Goal: Task Accomplishment & Management: Use online tool/utility

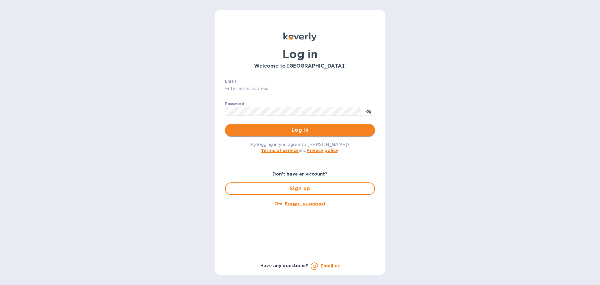
type input "[EMAIL_ADDRESS][DOMAIN_NAME]"
click at [298, 132] on span "Log in" at bounding box center [300, 130] width 140 height 8
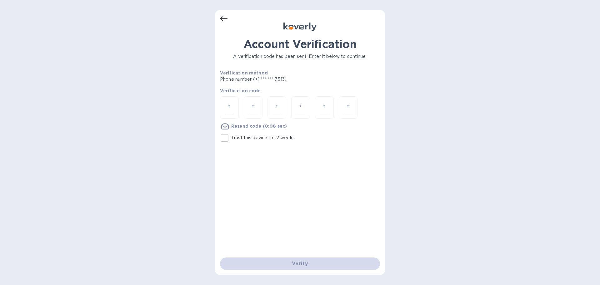
click at [233, 108] on div at bounding box center [229, 107] width 19 height 22
type input "4"
type input "9"
type input "7"
type input "0"
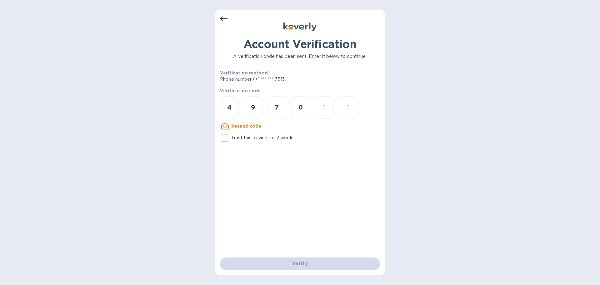
type input "6"
type input "5"
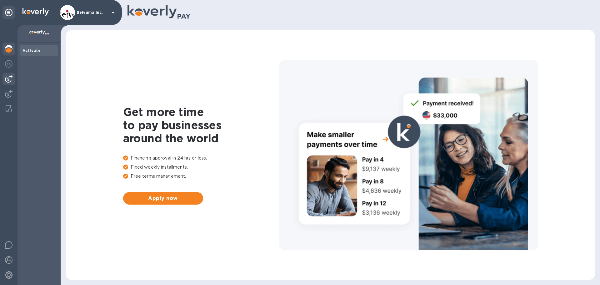
click at [8, 78] on img at bounding box center [9, 79] width 8 height 8
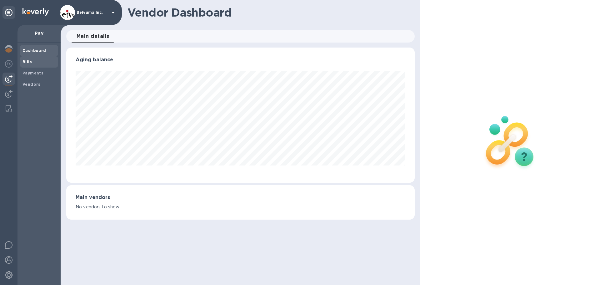
scroll to position [135, 348]
click at [28, 62] on b "Bills" at bounding box center [27, 61] width 9 height 5
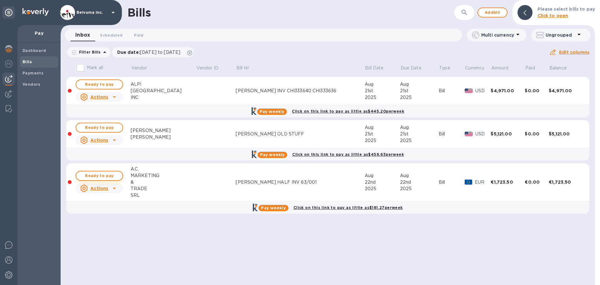
click at [93, 179] on span "Ready to pay" at bounding box center [99, 176] width 36 height 8
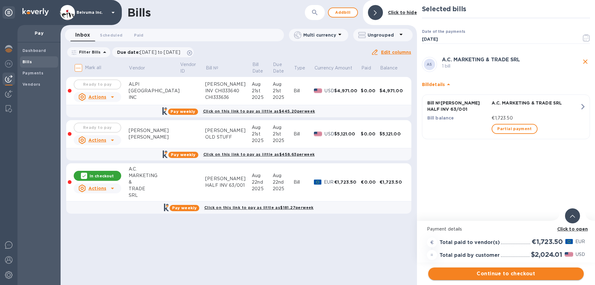
click at [526, 278] on button "Continue to checkout" at bounding box center [506, 273] width 156 height 13
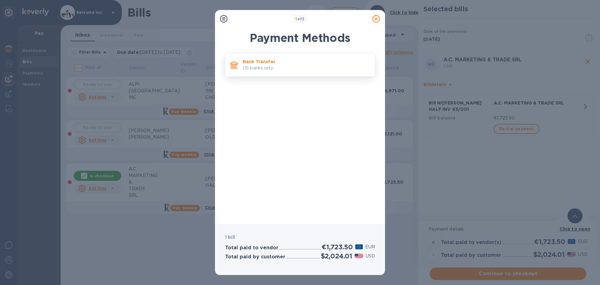
click at [265, 69] on p "US banks only." at bounding box center [306, 68] width 127 height 7
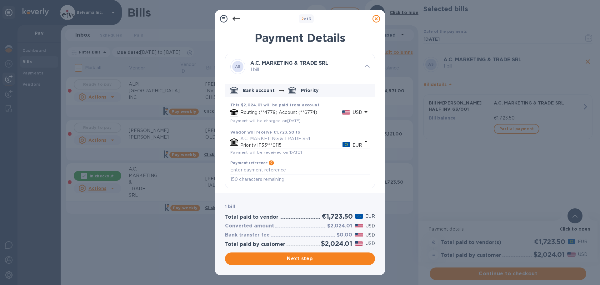
scroll to position [25, 0]
click at [272, 171] on textarea "default-method" at bounding box center [299, 169] width 139 height 5
type textarea "MORGAN HALF INV 63/001"
click at [312, 258] on span "Next step" at bounding box center [300, 259] width 140 height 8
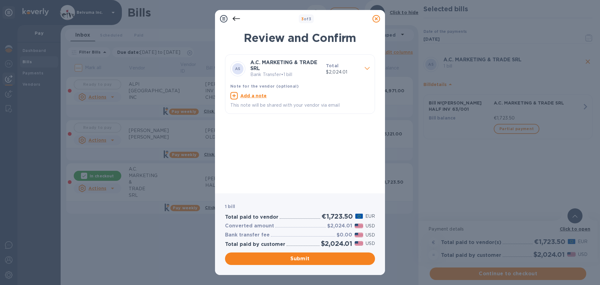
click at [258, 98] on u "Add a note" at bounding box center [253, 95] width 27 height 5
click at [257, 99] on textarea at bounding box center [294, 96] width 129 height 5
type textarea "MORGAN HALF INV 63/001"
click at [307, 260] on span "Submit" at bounding box center [300, 259] width 140 height 8
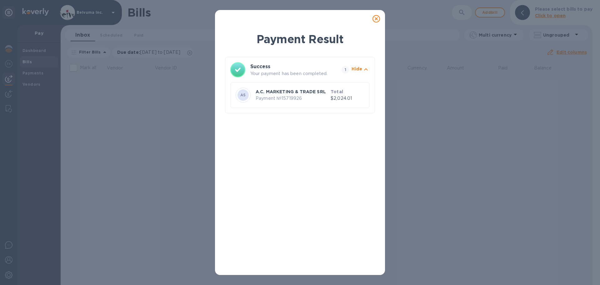
click at [376, 20] on icon at bounding box center [377, 19] width 8 height 8
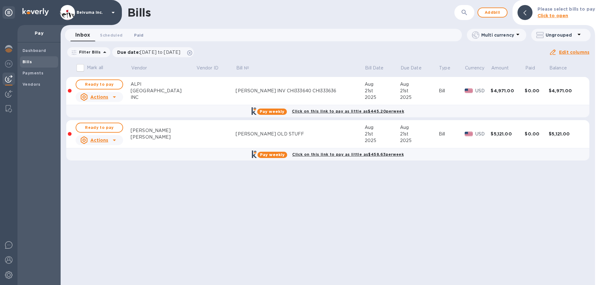
click at [141, 35] on span "Paid 0" at bounding box center [138, 35] width 9 height 7
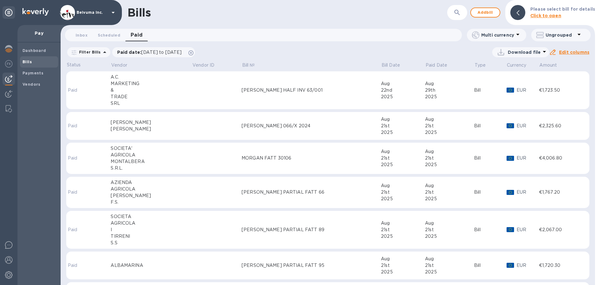
click at [259, 93] on div "MORGAN HALF INV 63/001" at bounding box center [311, 90] width 139 height 7
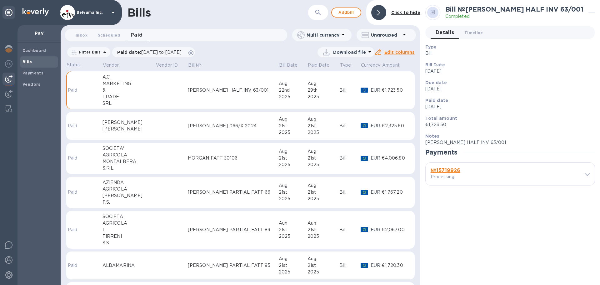
click at [584, 173] on div at bounding box center [583, 174] width 13 height 6
click at [586, 174] on icon at bounding box center [587, 174] width 5 height 3
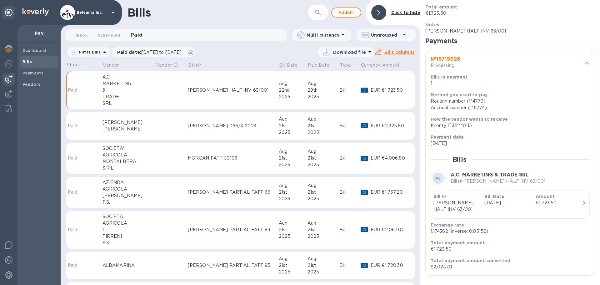
scroll to position [114, 0]
